Goal: Check status: Check status

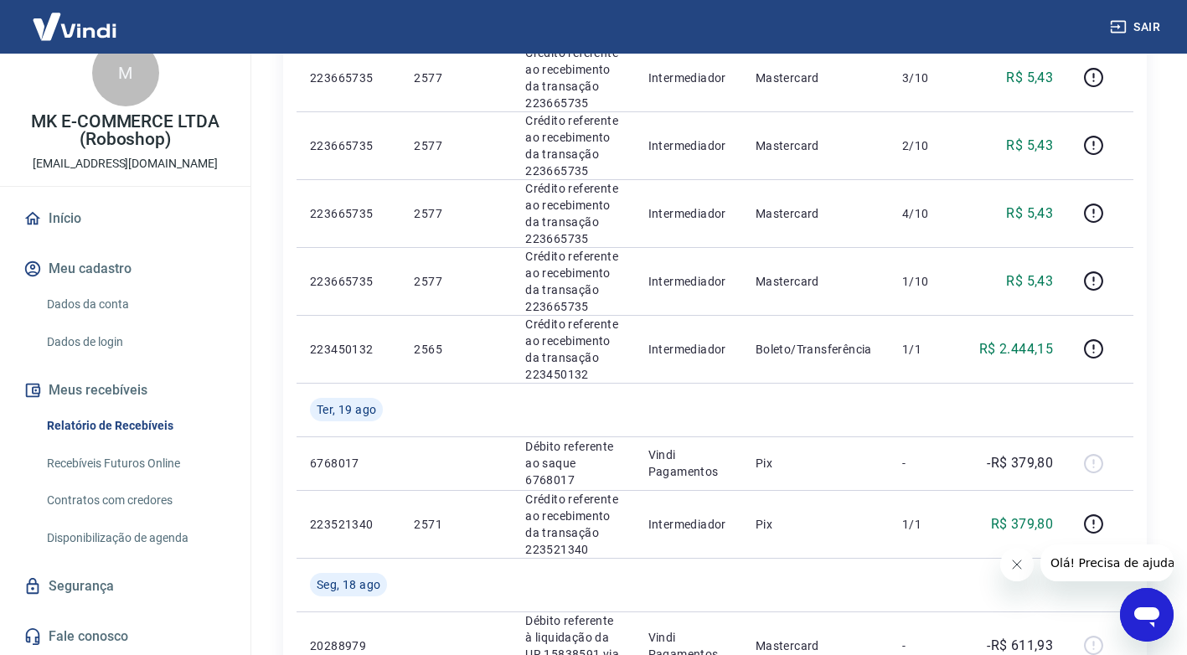
scroll to position [1340, 0]
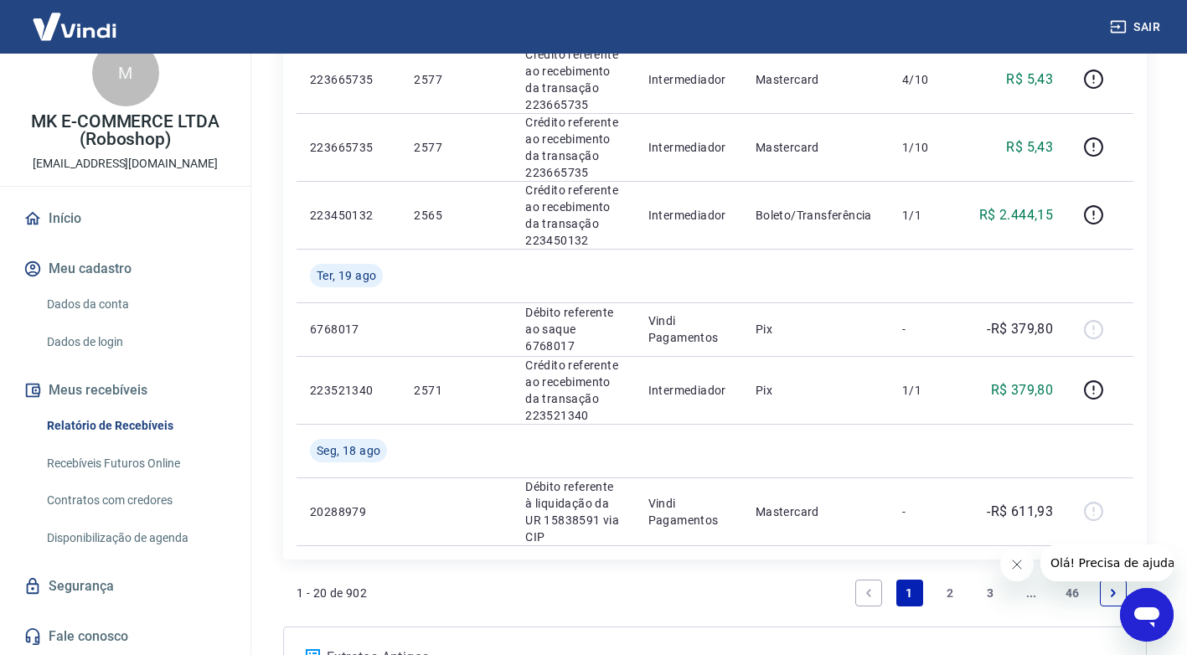
click at [986, 579] on link "3" at bounding box center [990, 592] width 27 height 27
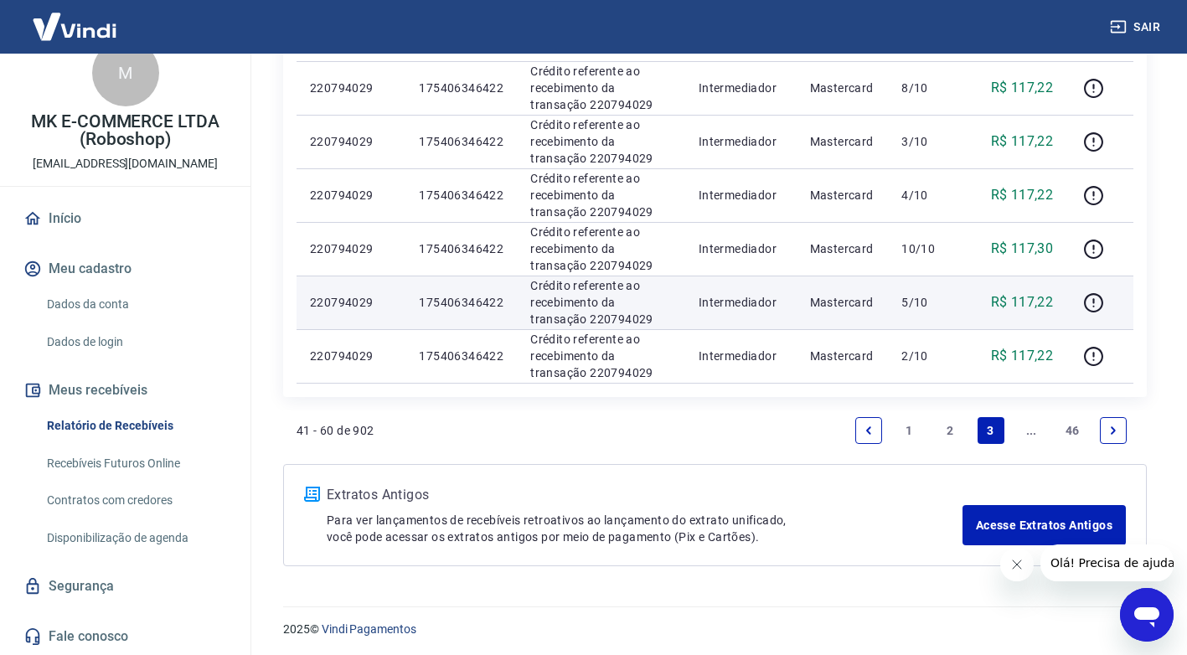
scroll to position [1249, 0]
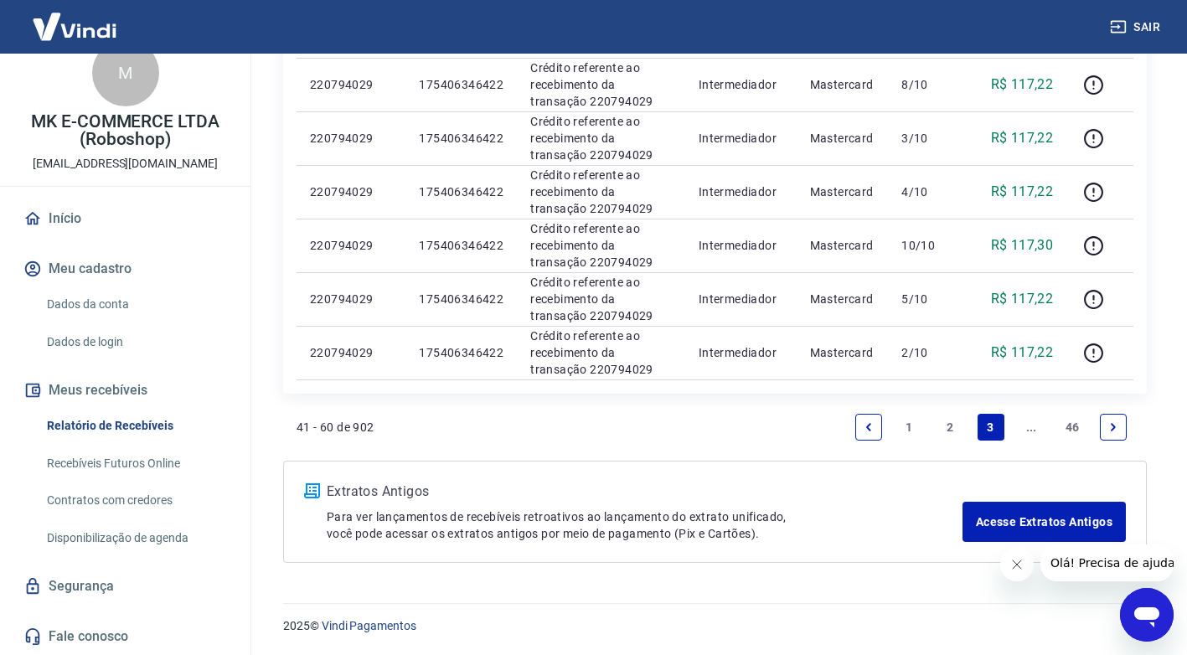
click at [1115, 425] on icon "Next page" at bounding box center [1113, 427] width 12 height 12
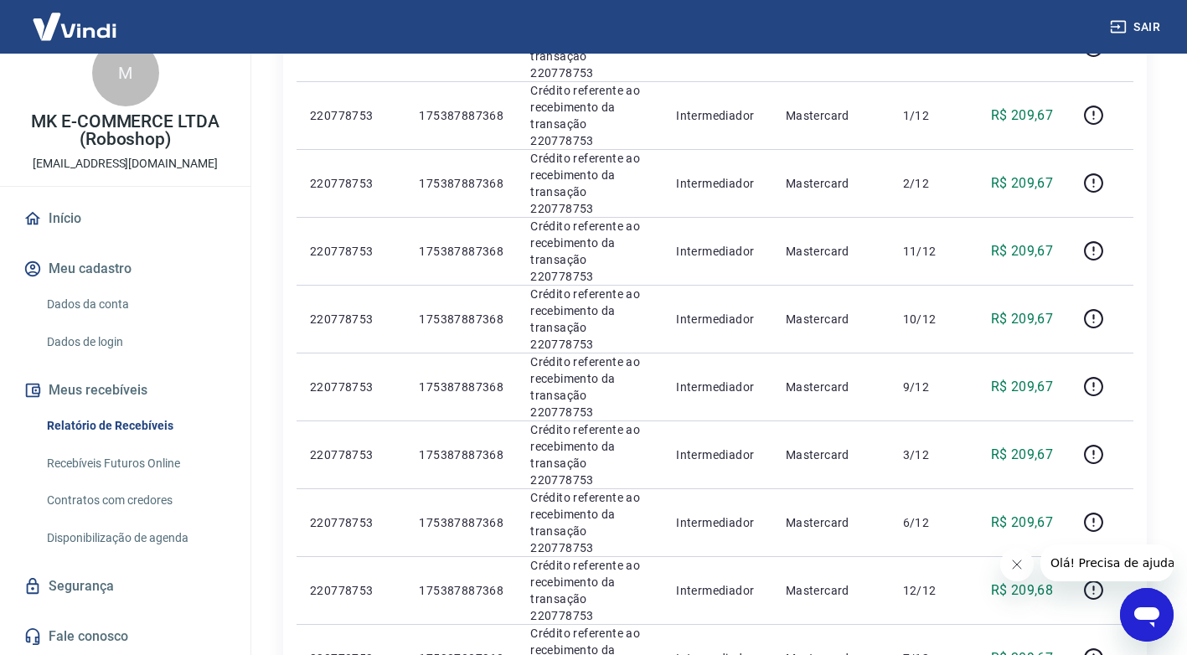
scroll to position [1089, 0]
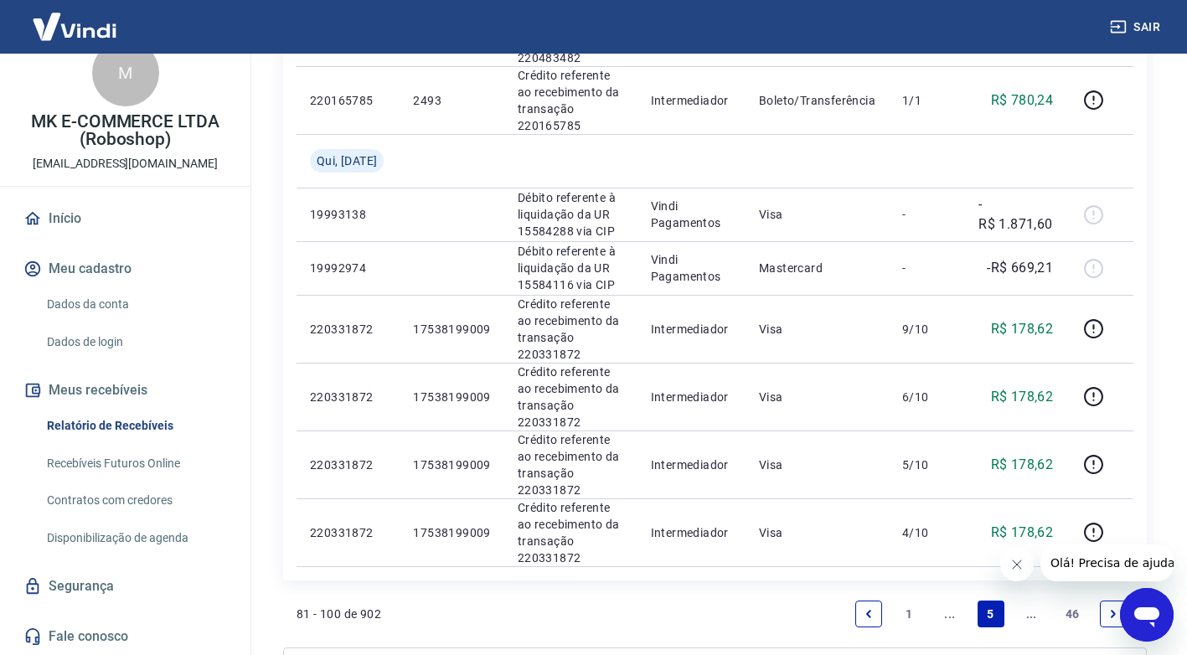
scroll to position [1384, 0]
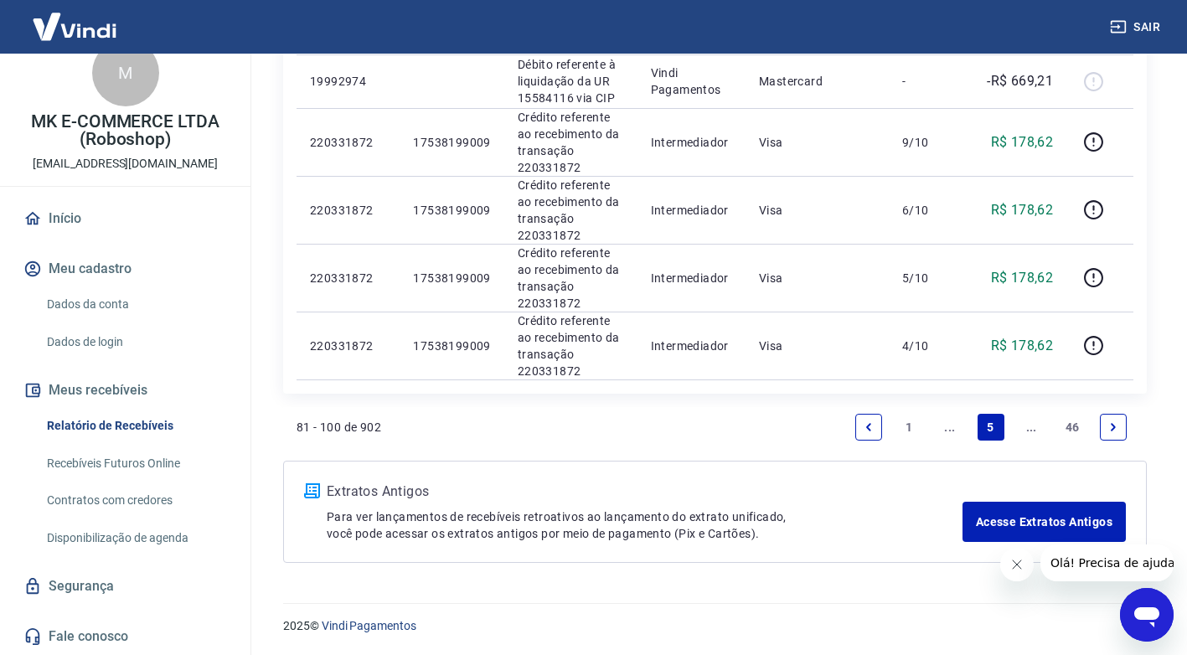
click at [1123, 421] on link "Next page" at bounding box center [1113, 427] width 27 height 27
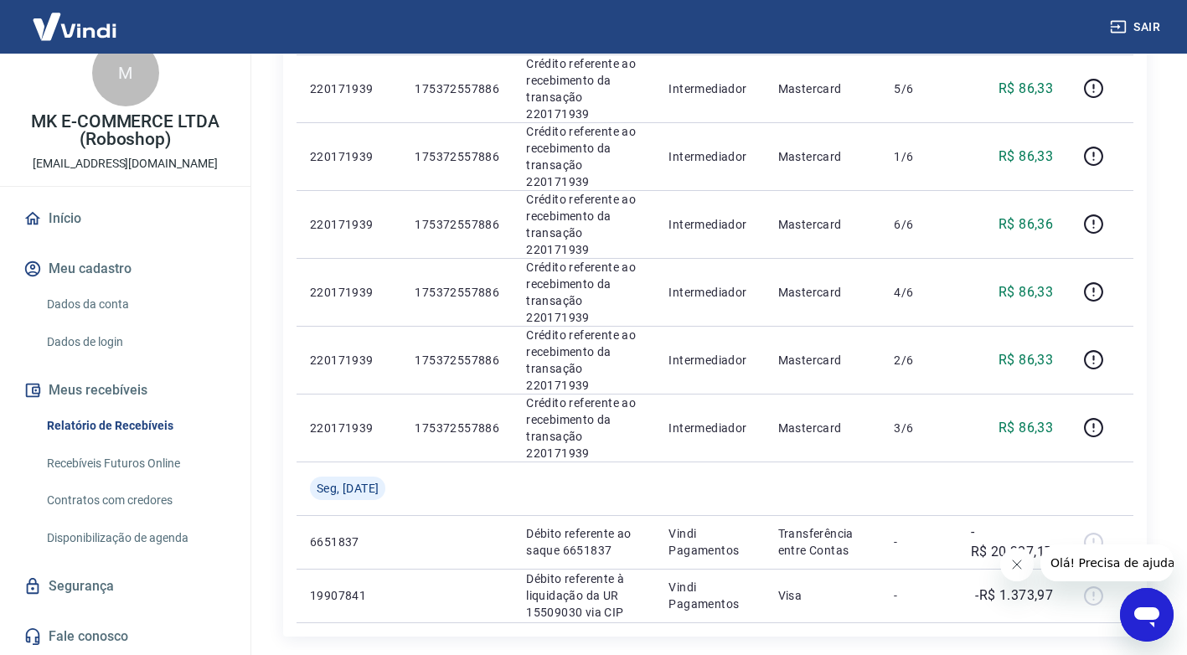
scroll to position [1196, 0]
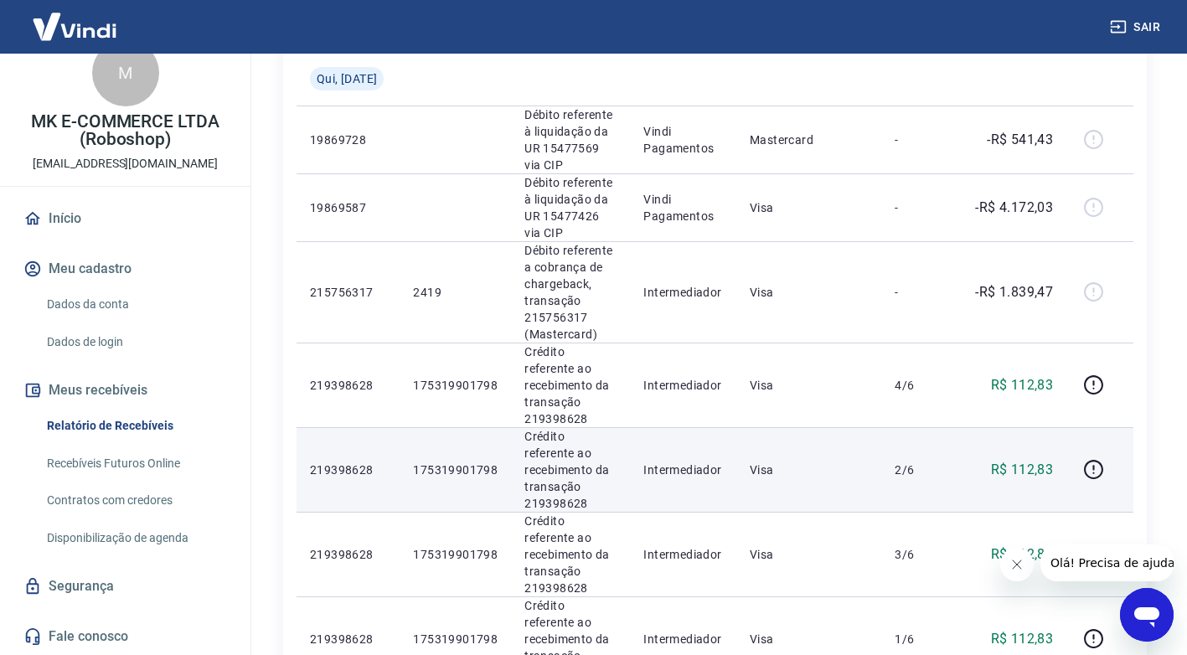
scroll to position [1525, 0]
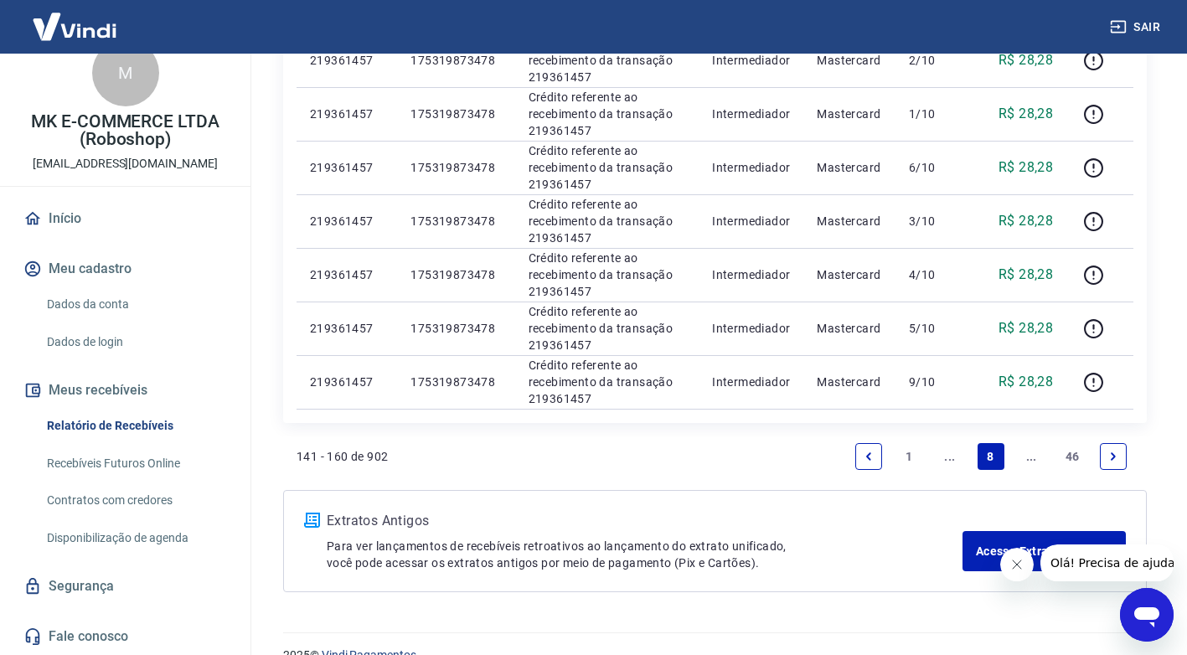
scroll to position [1089, 0]
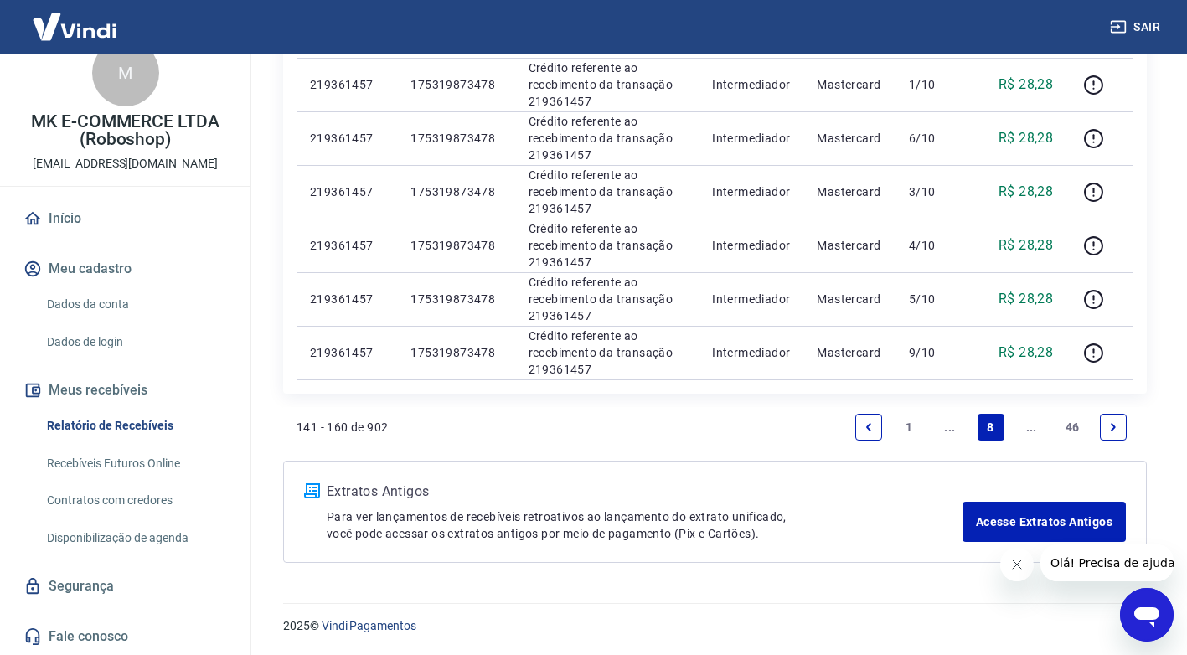
click at [1117, 435] on link "Next page" at bounding box center [1113, 427] width 27 height 27
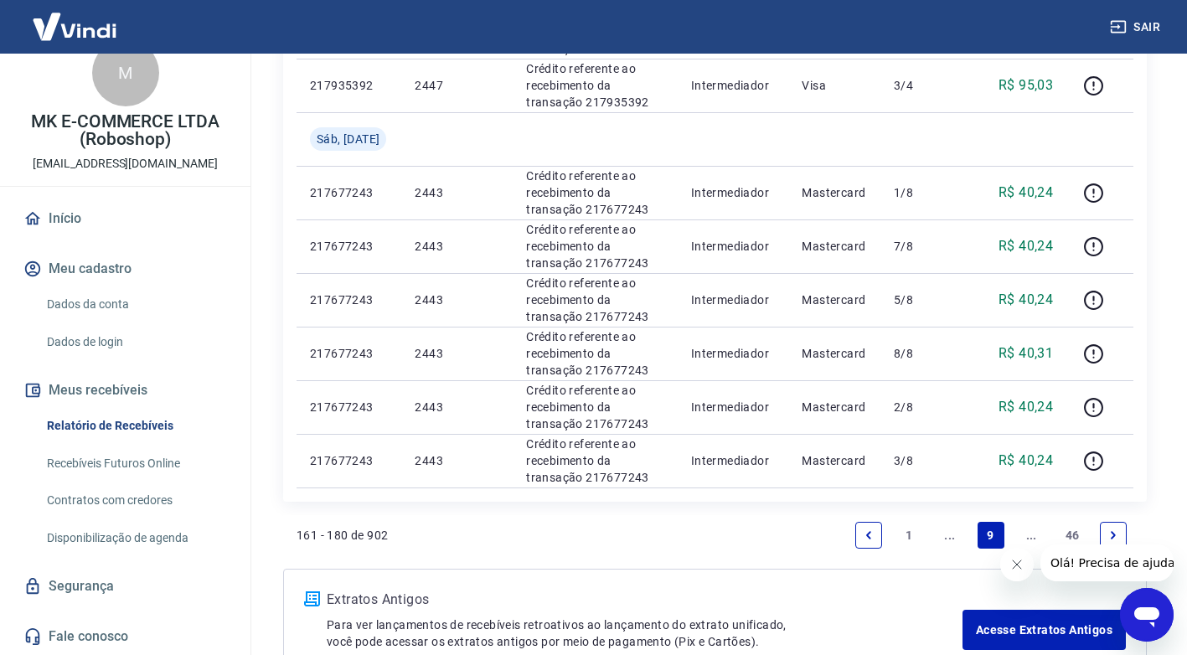
scroll to position [1303, 0]
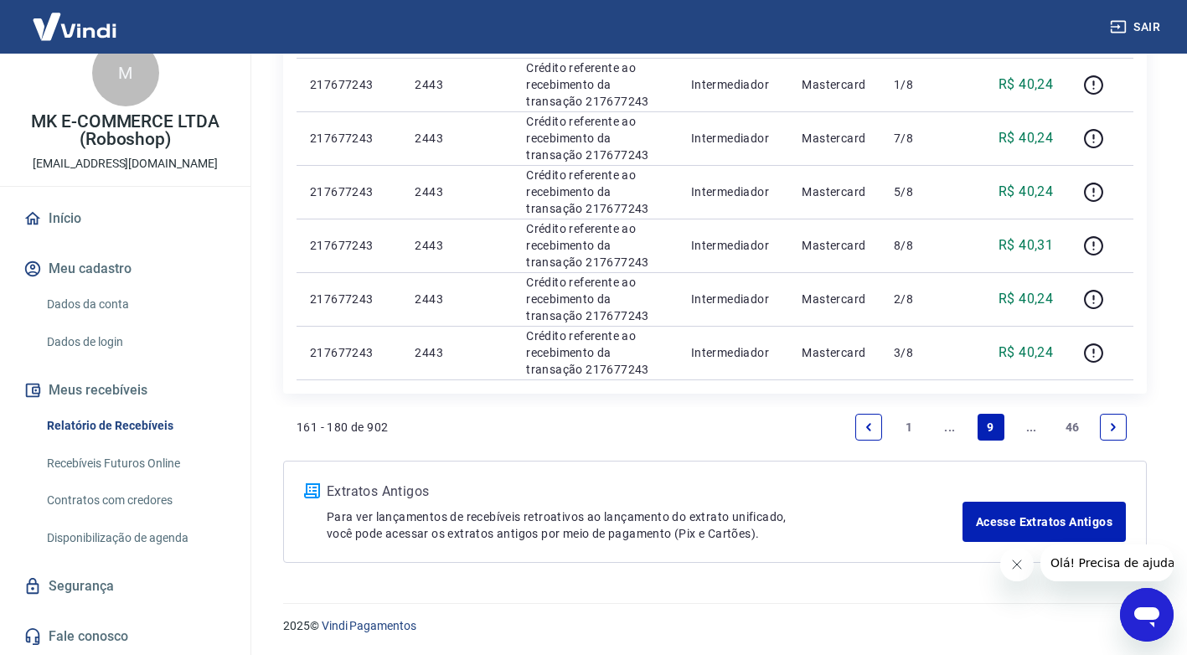
click at [1117, 435] on link "Next page" at bounding box center [1113, 427] width 27 height 27
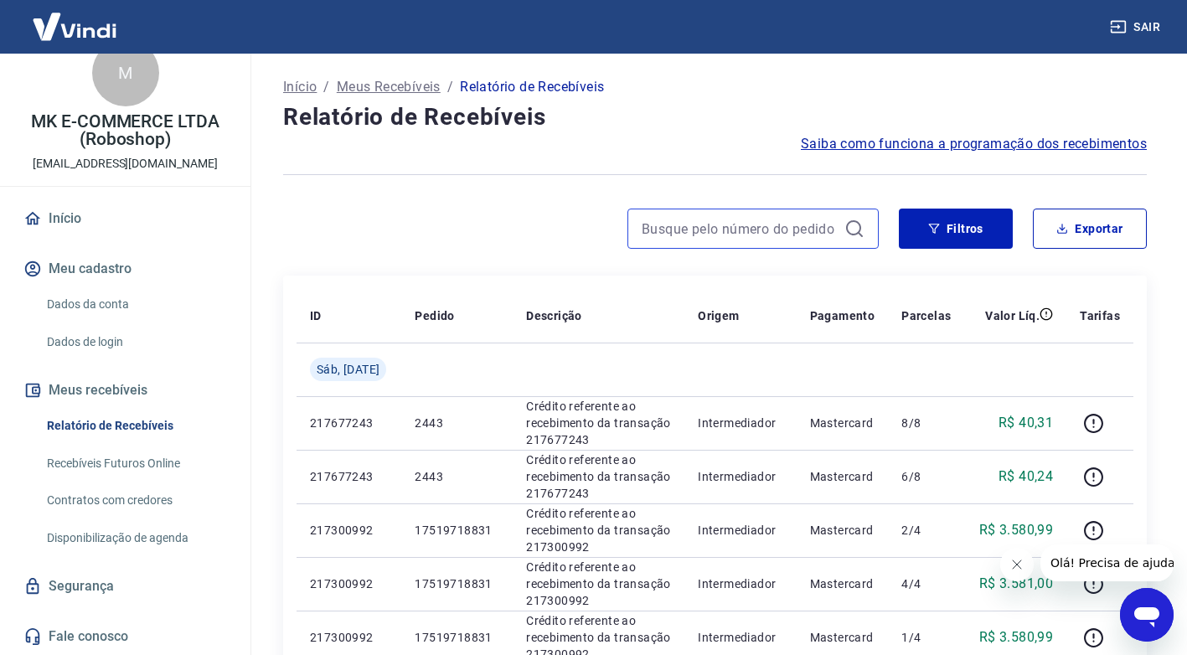
click at [771, 235] on input at bounding box center [739, 228] width 196 height 25
click at [770, 222] on input "2419" at bounding box center [739, 228] width 196 height 25
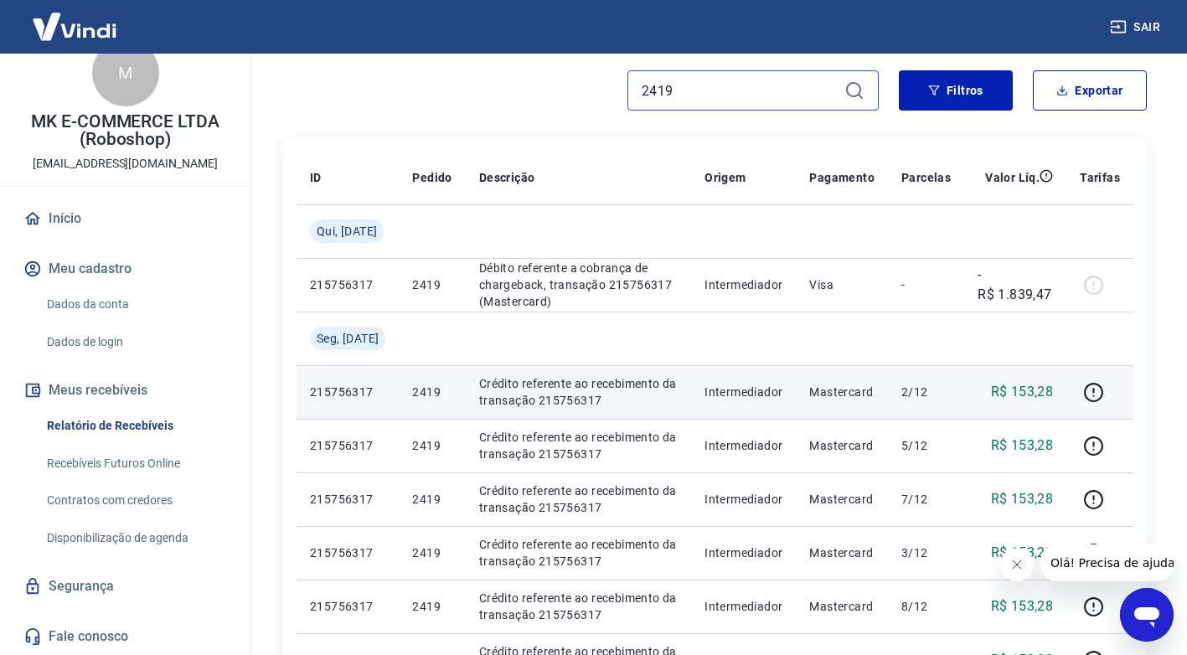
scroll to position [167, 0]
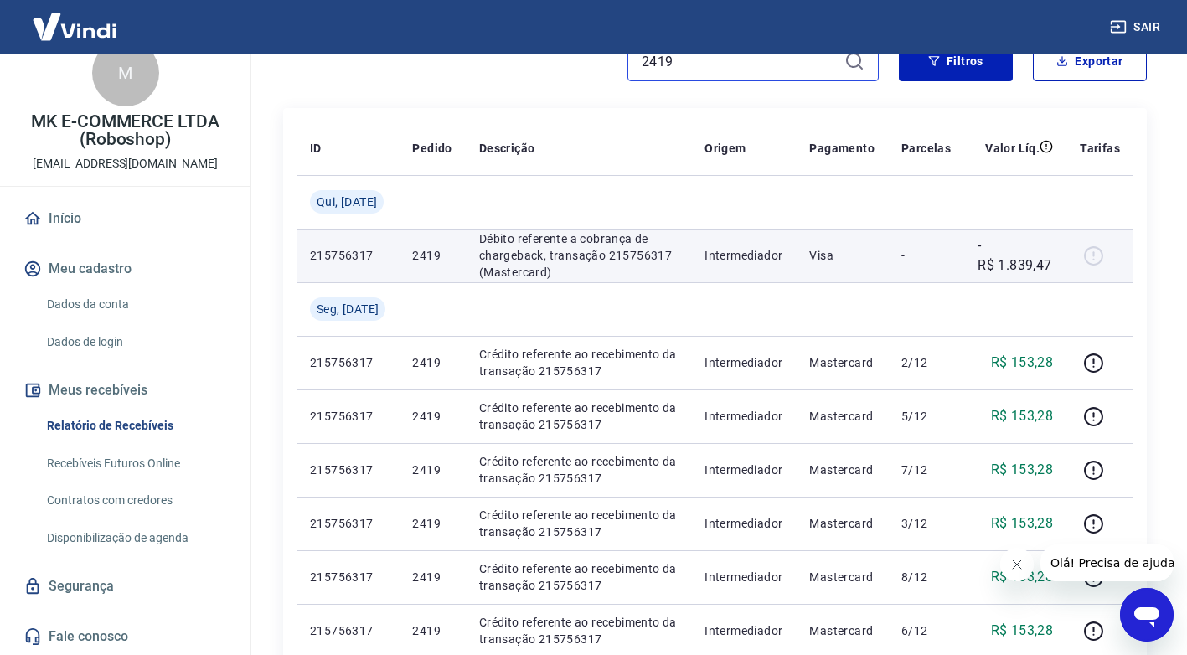
type input "2419"
click at [1052, 263] on p "-R$ 1.839,47" at bounding box center [1014, 255] width 75 height 40
click at [587, 265] on p "Débito referente a cobrança de chargeback, transação 215756317 (Mastercard)" at bounding box center [578, 255] width 198 height 50
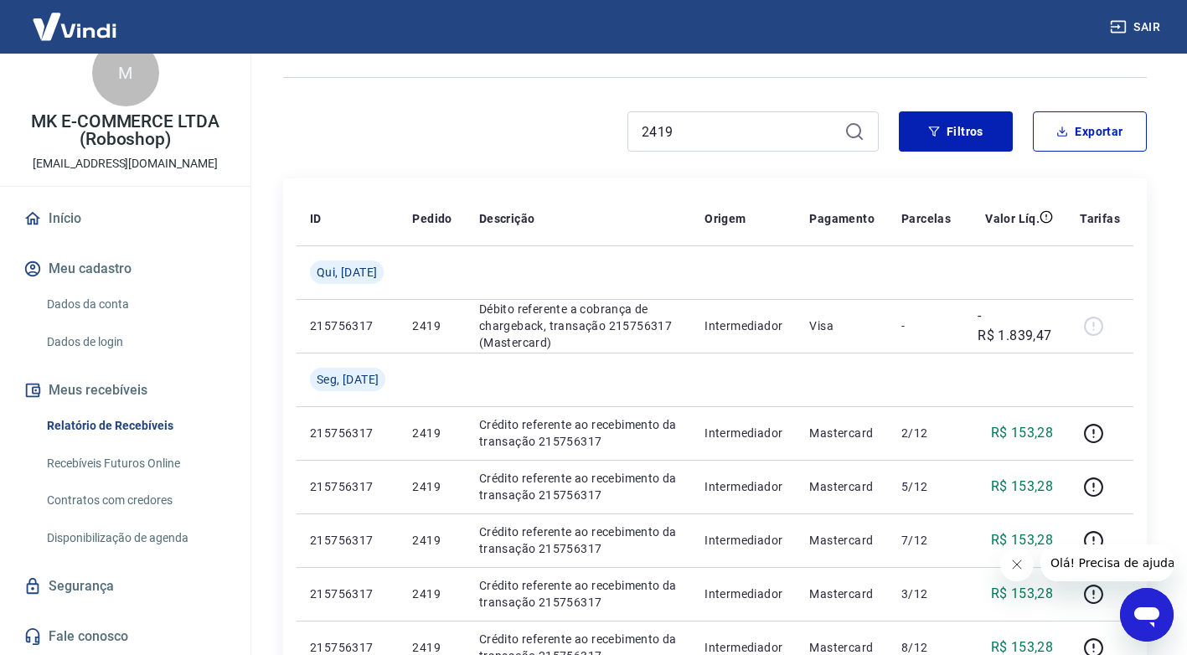
scroll to position [0, 0]
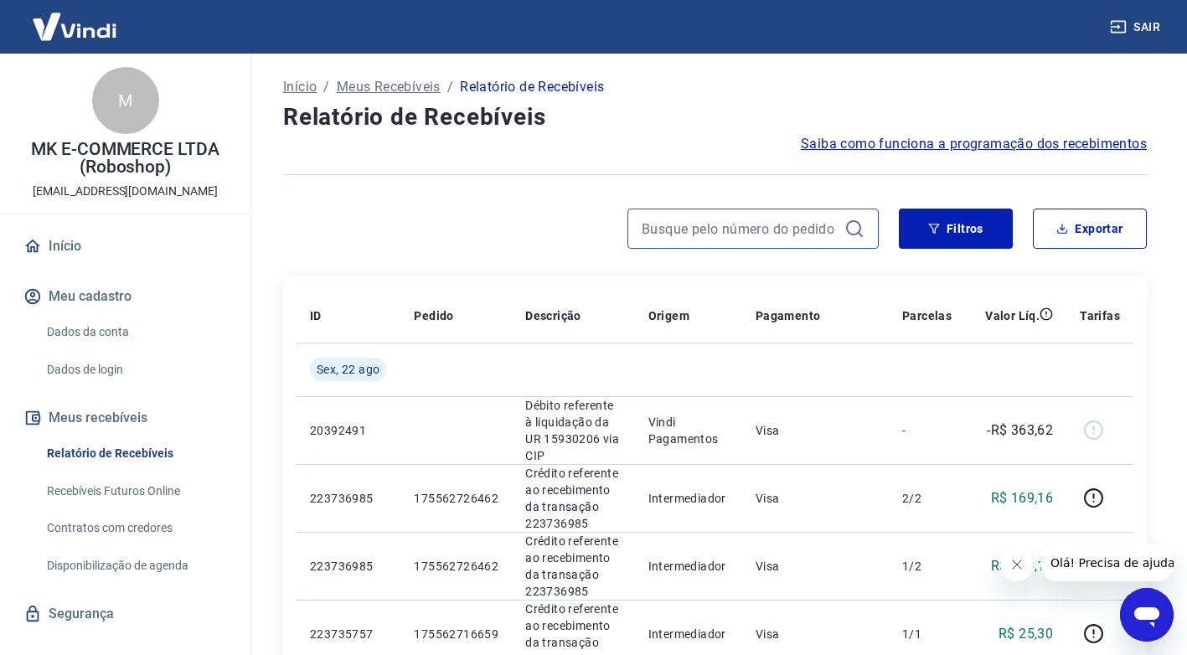
click at [765, 233] on input at bounding box center [739, 228] width 196 height 25
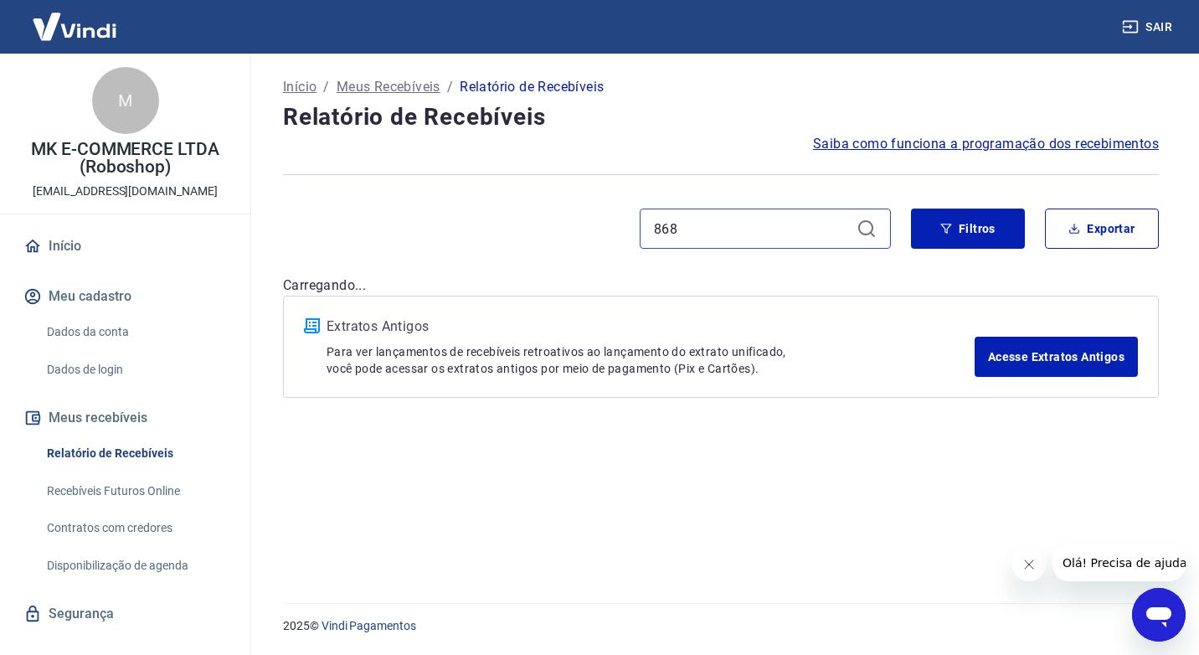
type input "868"
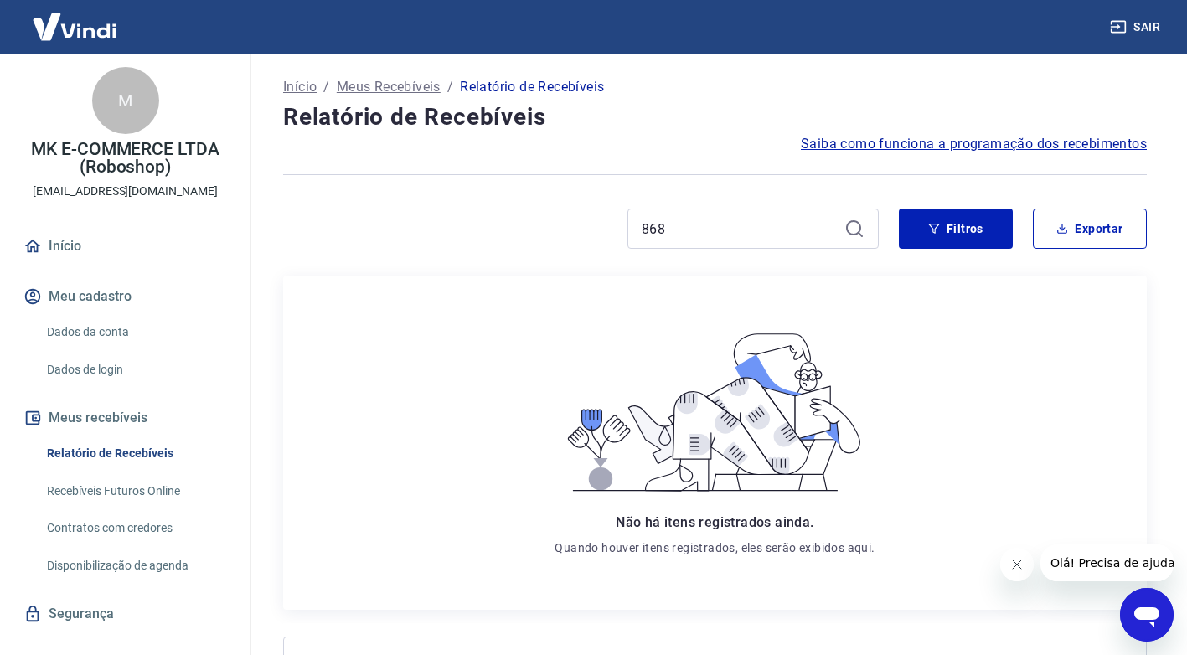
click at [858, 230] on icon at bounding box center [854, 229] width 20 height 20
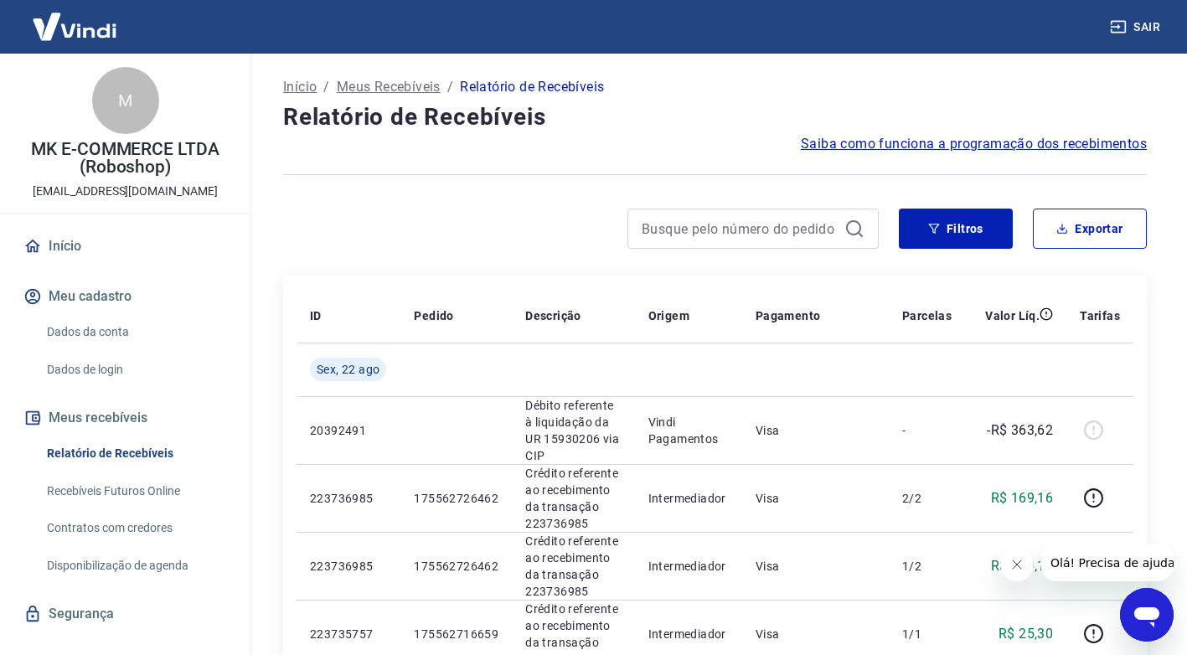
click at [296, 85] on p "Início" at bounding box center [299, 87] width 33 height 20
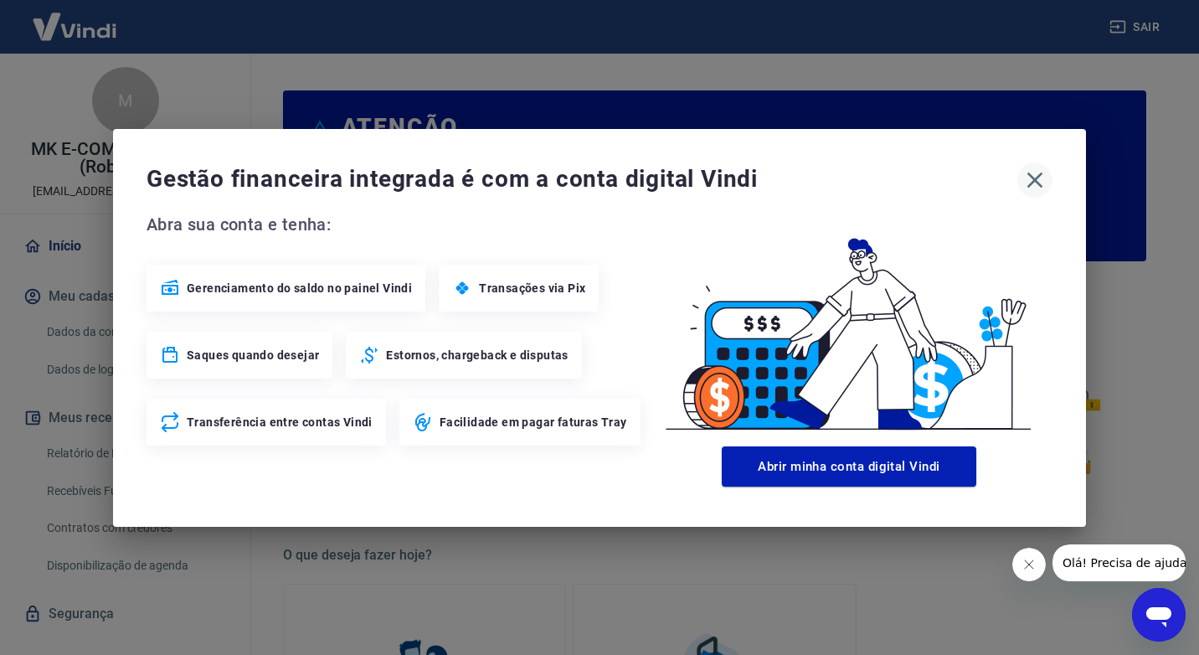
click at [1040, 184] on icon "button" at bounding box center [1035, 180] width 16 height 16
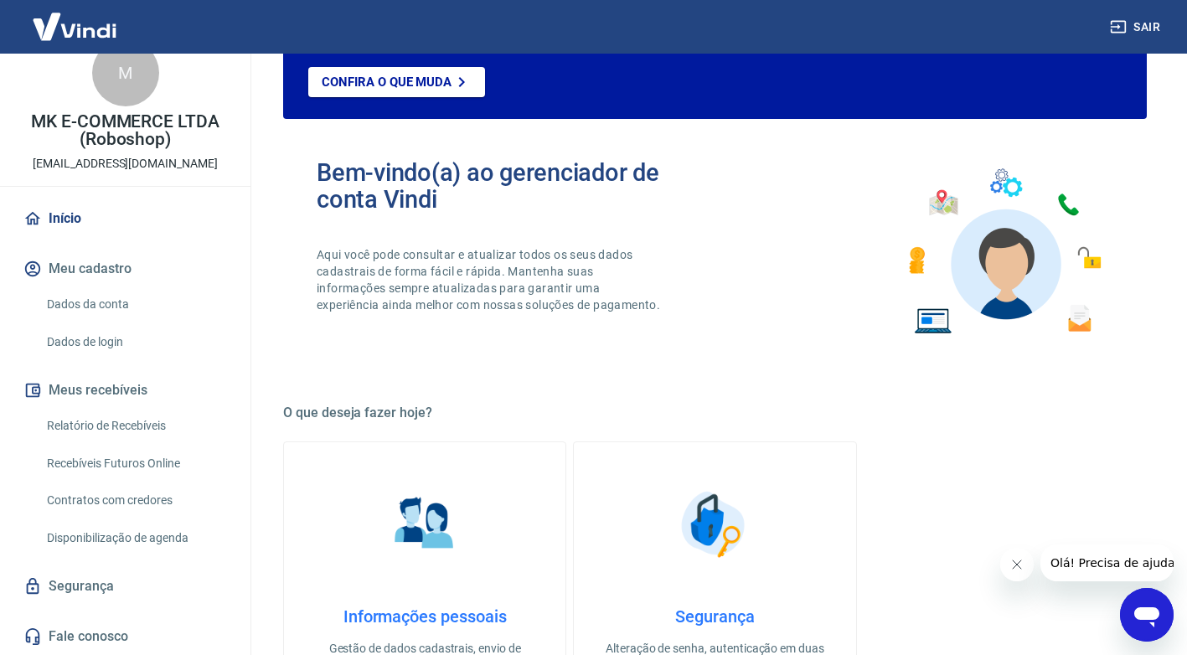
scroll to position [167, 0]
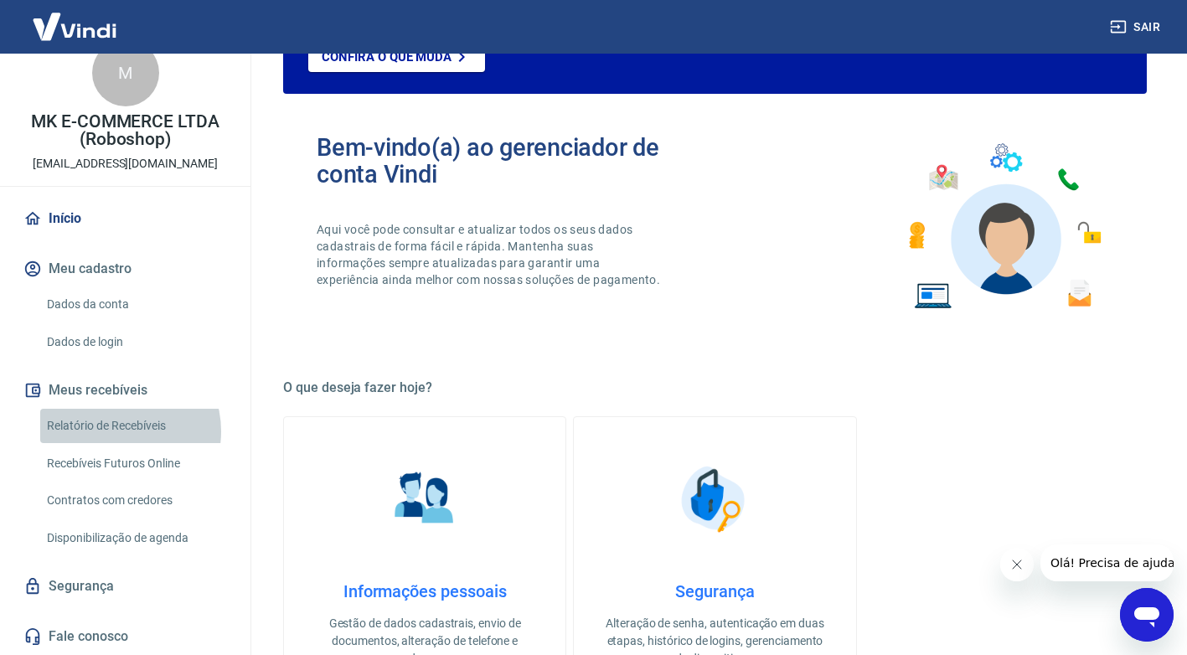
click at [116, 431] on link "Relatório de Recebíveis" at bounding box center [135, 426] width 190 height 34
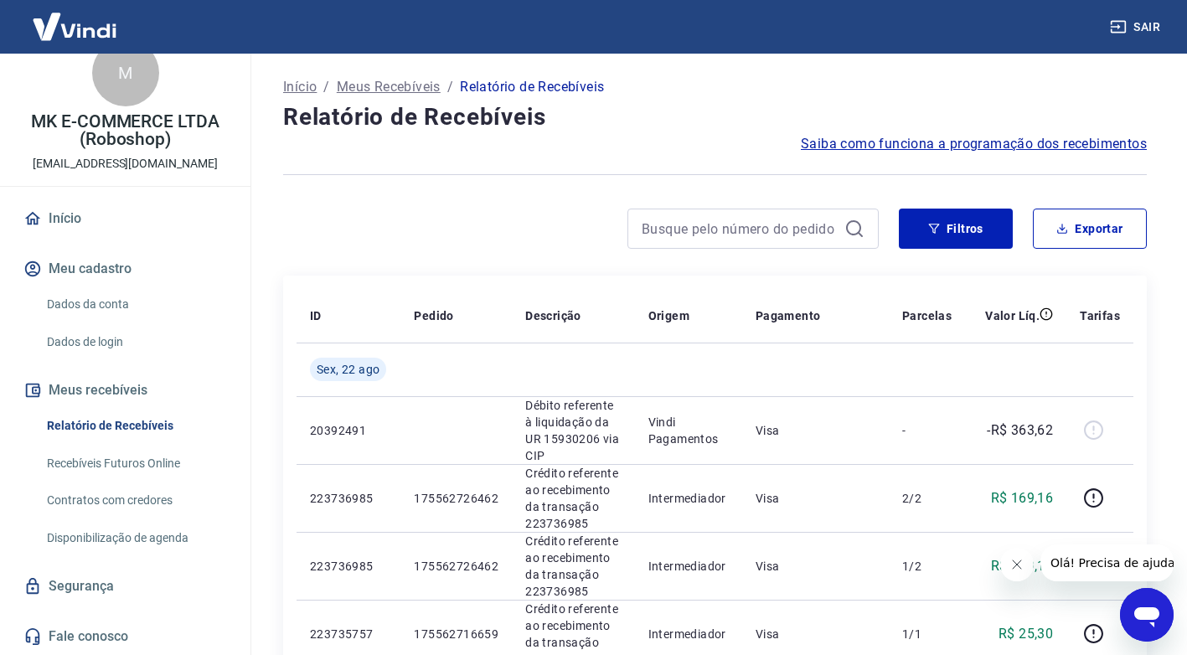
click at [306, 83] on p "Início" at bounding box center [299, 87] width 33 height 20
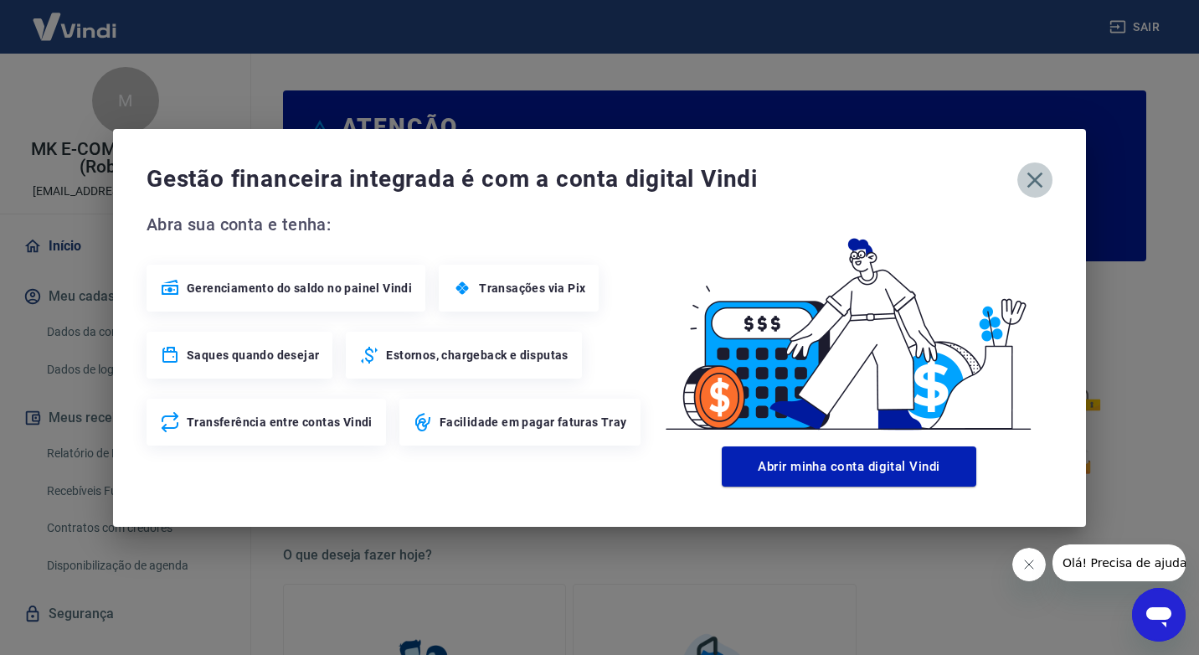
click at [1042, 181] on icon "button" at bounding box center [1035, 180] width 27 height 27
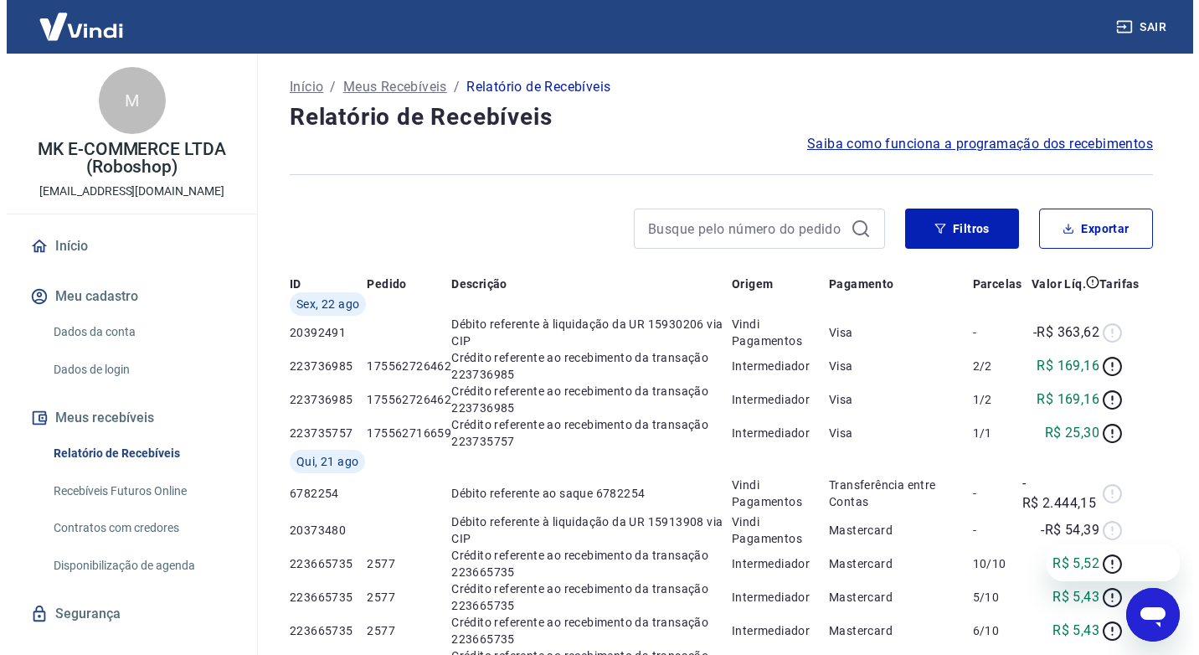
scroll to position [167, 0]
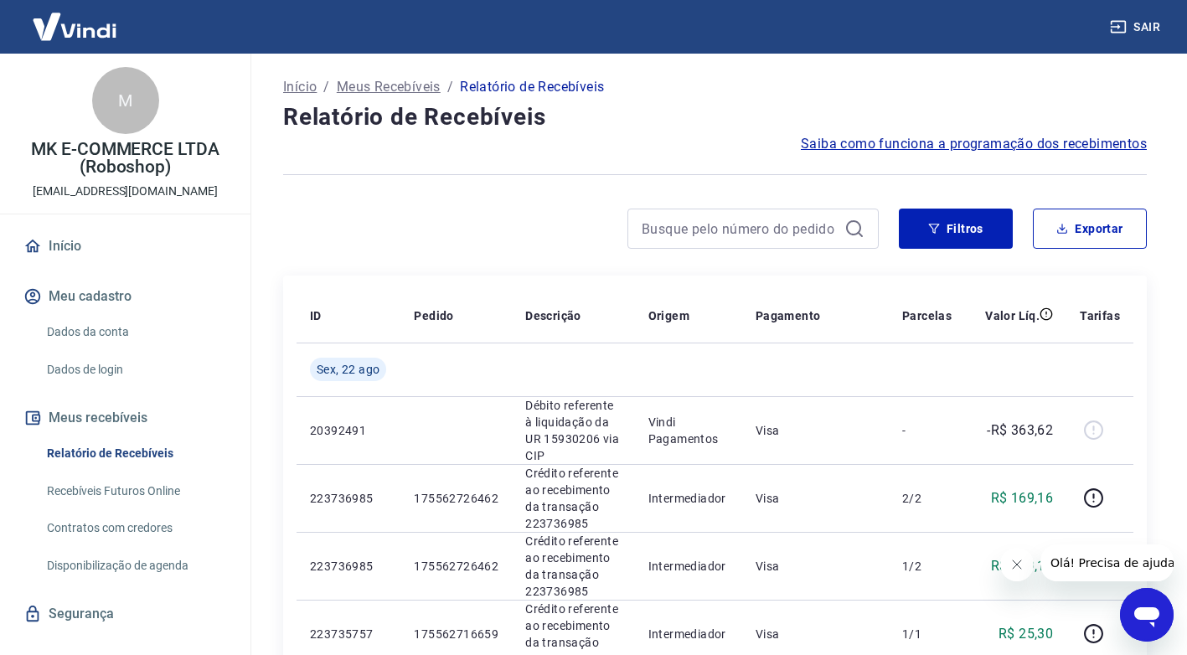
click at [1161, 30] on button "Sair" at bounding box center [1136, 27] width 60 height 31
